Goal: Task Accomplishment & Management: Complete application form

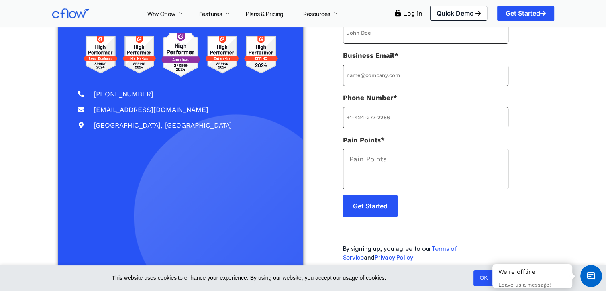
click at [395, 219] on p "Get Started" at bounding box center [425, 212] width 165 height 35
click at [392, 214] on input "Get Started" at bounding box center [370, 206] width 55 height 22
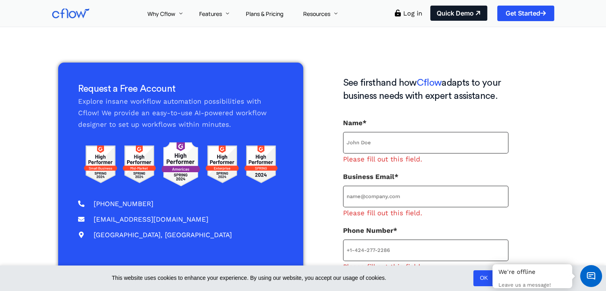
click at [485, 14] on link "Quick Demo" at bounding box center [459, 13] width 57 height 15
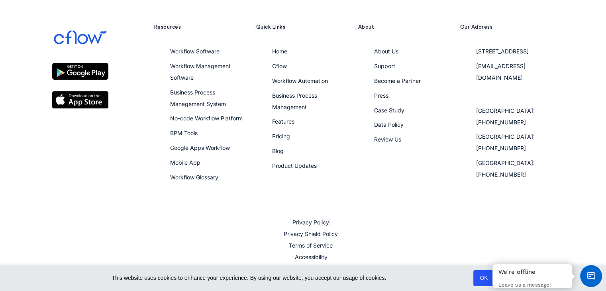
scroll to position [968, 0]
click at [215, 72] on li "Workflow Management Software" at bounding box center [209, 72] width 78 height 25
click at [214, 69] on li "Workflow Management Software" at bounding box center [209, 72] width 78 height 25
click at [213, 67] on span "Workflow Management Software" at bounding box center [200, 72] width 61 height 18
